Goal: Task Accomplishment & Management: Manage account settings

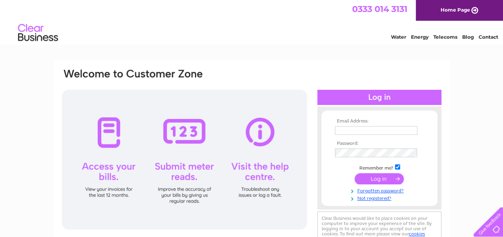
type input "traceyboyter123@gmail.com"
drag, startPoint x: 505, startPoint y: 43, endPoint x: 494, endPoint y: 8, distance: 36.3
click at [379, 178] on input "submit" at bounding box center [378, 179] width 49 height 11
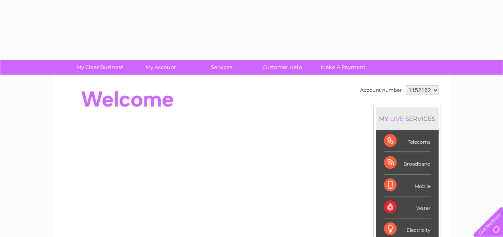
click at [296, 112] on div at bounding box center [206, 100] width 291 height 32
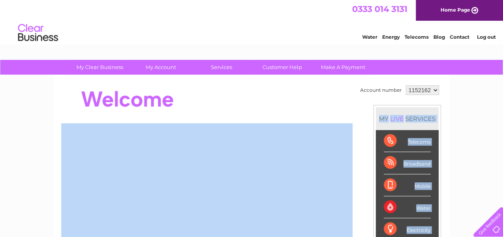
drag, startPoint x: 0, startPoint y: 0, endPoint x: 377, endPoint y: 132, distance: 399.8
click at [377, 132] on div "Account number 1152162 MY LIVE SERVICES Telecoms Broadband Mobile Water Electri…" at bounding box center [251, 200] width 381 height 233
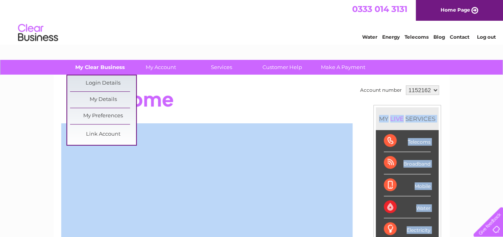
click at [102, 69] on link "My Clear Business" at bounding box center [100, 67] width 66 height 15
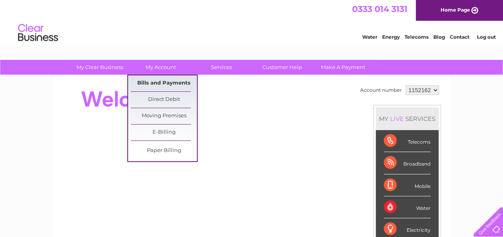
click at [168, 81] on link "Bills and Payments" at bounding box center [164, 84] width 66 height 16
click at [168, 84] on link "Bills and Payments" at bounding box center [164, 84] width 66 height 16
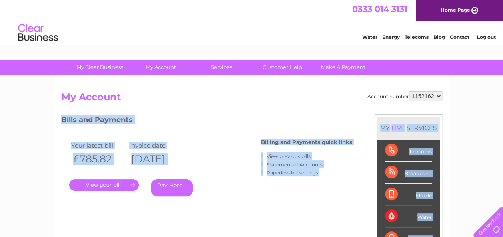
drag, startPoint x: 0, startPoint y: 0, endPoint x: 126, endPoint y: 186, distance: 224.8
click at [126, 186] on div "Account number 1152162 My Account MY LIVE SERVICES Telecoms Broadband Mobile Wa…" at bounding box center [252, 208] width 396 height 265
drag, startPoint x: 126, startPoint y: 186, endPoint x: 138, endPoint y: 217, distance: 32.8
click at [138, 217] on div "Bills and Payments Billing and Payments quick links View previous bills Stateme…" at bounding box center [206, 167] width 291 height 106
click at [102, 185] on link "." at bounding box center [104, 185] width 70 height 12
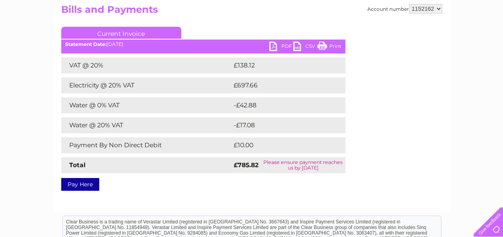
scroll to position [88, 0]
